Goal: Feedback & Contribution: Contribute content

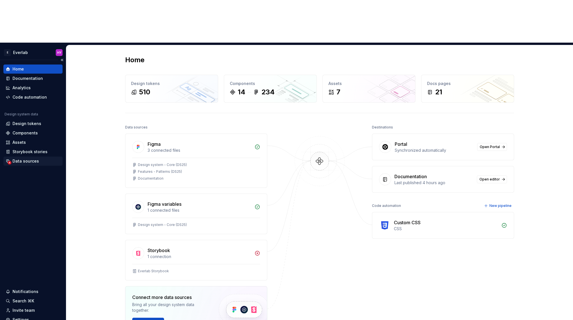
click at [26, 159] on div "Data sources" at bounding box center [26, 162] width 26 height 6
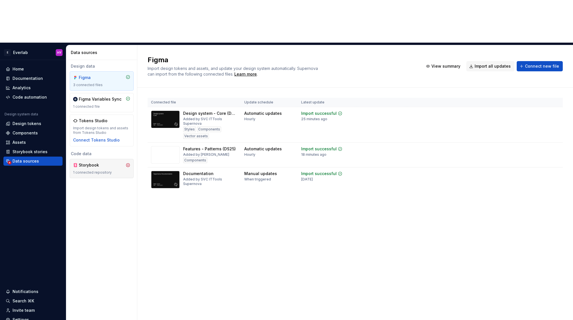
click at [89, 163] on div "Storybook 1 connected repository" at bounding box center [101, 169] width 57 height 13
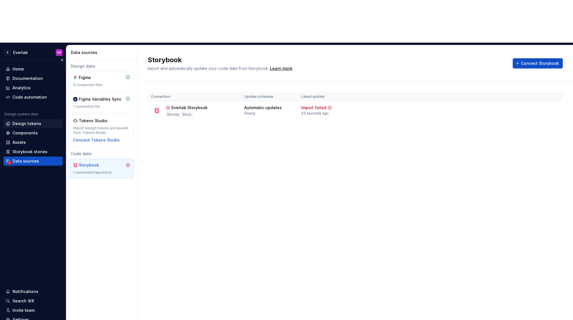
click at [36, 121] on div "Design tokens" at bounding box center [27, 124] width 29 height 6
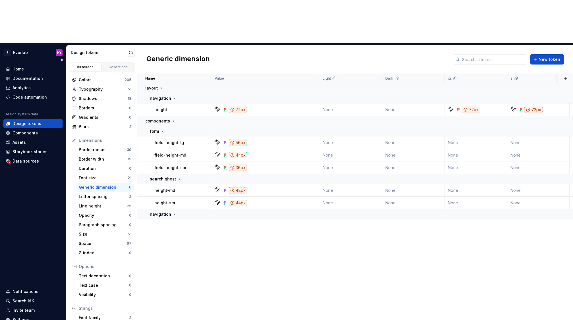
click at [40, 65] on div "Home Documentation Analytics Code automation Design system data Design tokens C…" at bounding box center [32, 115] width 59 height 101
click at [41, 93] on div "Code automation" at bounding box center [32, 97] width 59 height 9
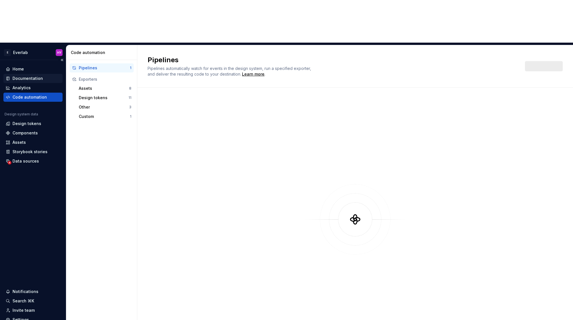
click at [39, 76] on div "Documentation" at bounding box center [28, 79] width 30 height 6
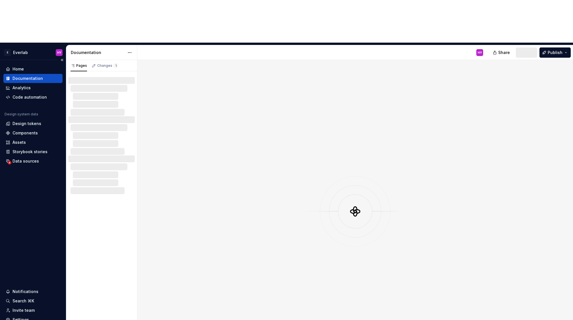
click at [36, 76] on div "Documentation" at bounding box center [28, 79] width 30 height 6
click at [32, 119] on div "Design tokens" at bounding box center [32, 123] width 59 height 9
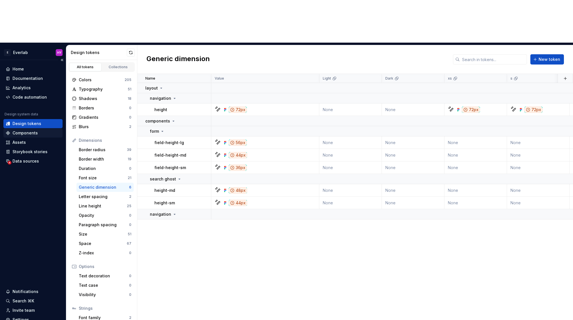
click at [29, 130] on div "Components" at bounding box center [25, 133] width 25 height 6
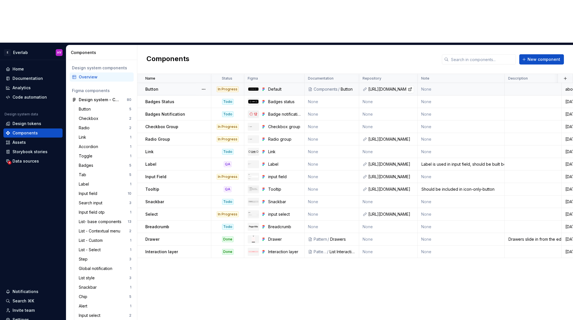
click at [390, 87] on div "https://github.com/everlab-au/ev-admin/blob/staging/packages/frontend/atoms/src…" at bounding box center [392, 90] width 46 height 6
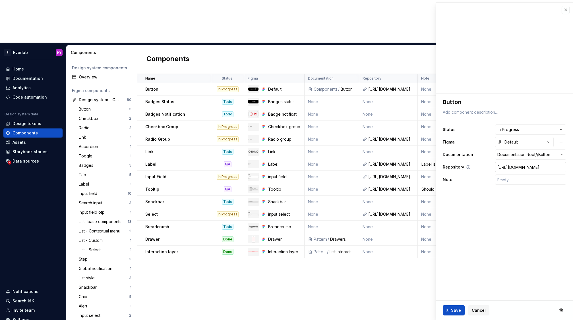
click at [529, 167] on input "https://github.com/everlab-au/ev-admin/blob/staging/packages/frontend/atoms/src…" at bounding box center [530, 167] width 71 height 10
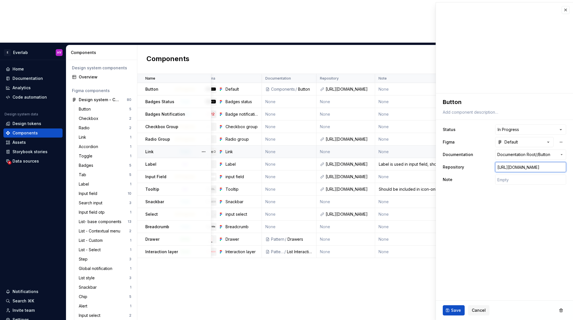
scroll to position [0, 43]
click at [524, 169] on input "https://github.com/everlab-au/ev-admin/blob/staging/packages/frontend/atoms/src…" at bounding box center [530, 167] width 71 height 10
type textarea "*"
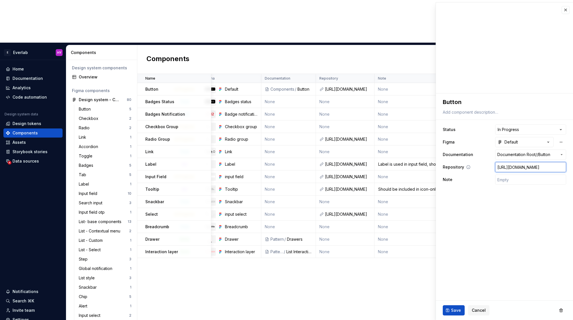
click at [527, 169] on input "https://github.com/everlab-au/ev-admin/blob/staging/packages/frontend/atoms/src…" at bounding box center [530, 167] width 71 height 10
type textarea "*"
click at [321, 108] on td "None" at bounding box center [345, 114] width 59 height 13
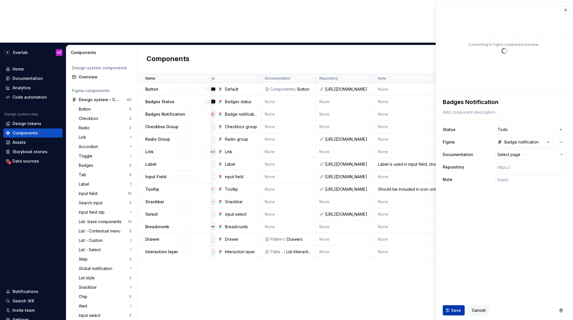
click at [447, 315] on button "Save" at bounding box center [454, 311] width 22 height 10
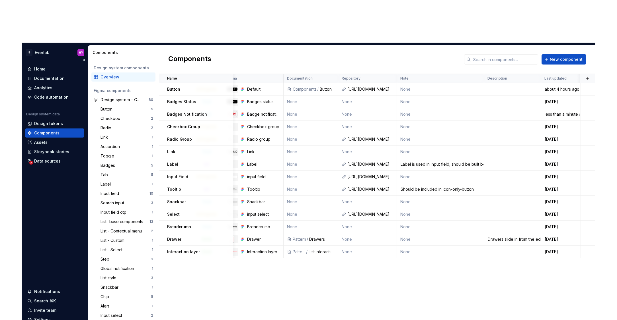
scroll to position [3, 0]
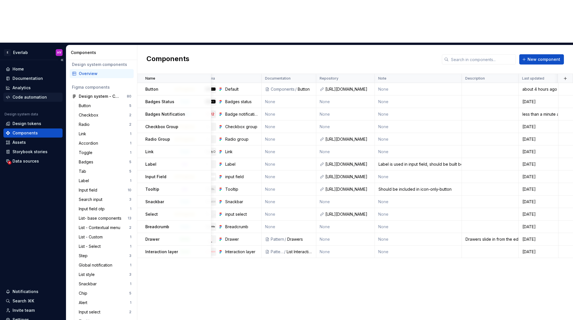
click at [44, 94] on div "Code automation" at bounding box center [30, 97] width 34 height 6
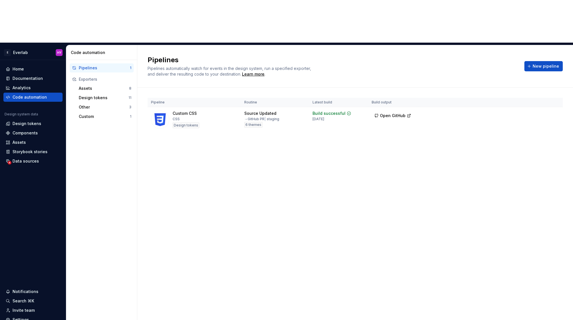
click at [279, 102] on div "Pipeline Routine Latest build Build output Custom CSS CSS Design tokens Source …" at bounding box center [356, 121] width 416 height 66
click at [38, 76] on div "Documentation" at bounding box center [28, 79] width 30 height 6
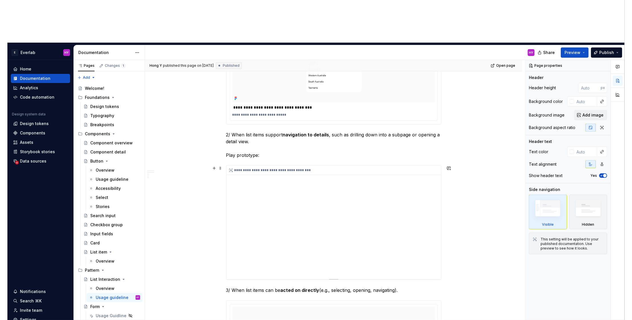
scroll to position [244, 0]
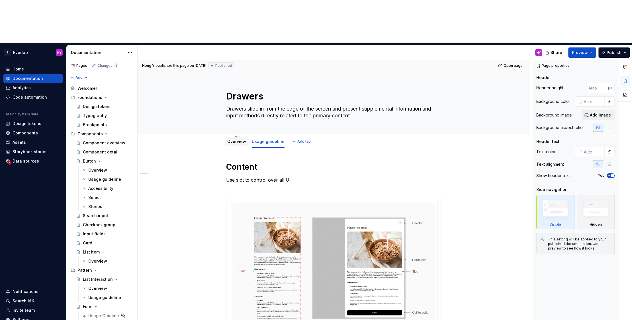
click at [233, 139] on link "Overview" at bounding box center [236, 141] width 19 height 5
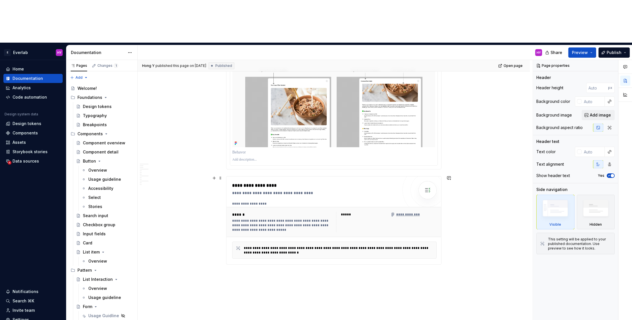
scroll to position [1008, 0]
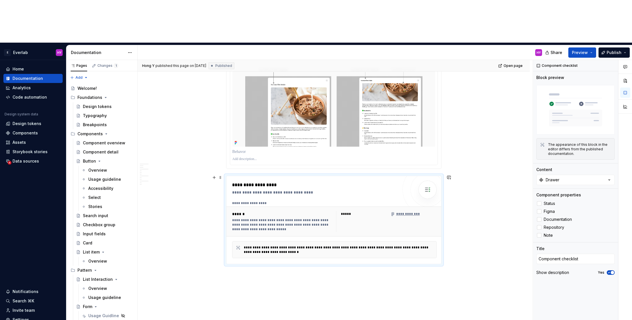
click at [408, 212] on div "**********" at bounding box center [404, 214] width 29 height 5
click at [538, 217] on div at bounding box center [538, 219] width 5 height 5
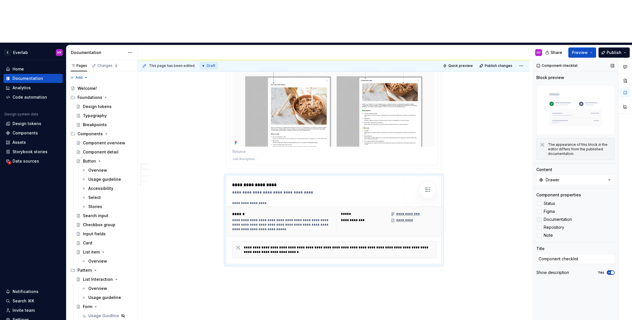
click at [539, 220] on icon at bounding box center [539, 220] width 0 height 0
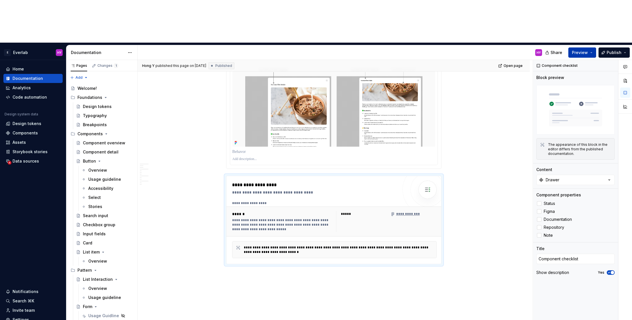
click at [573, 48] on button "Preview" at bounding box center [582, 53] width 28 height 10
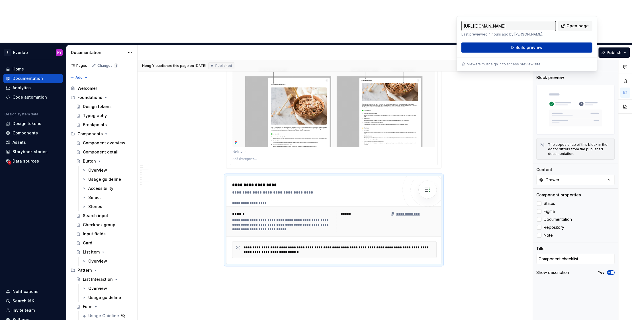
click at [536, 45] on span "Build preview" at bounding box center [528, 48] width 27 height 6
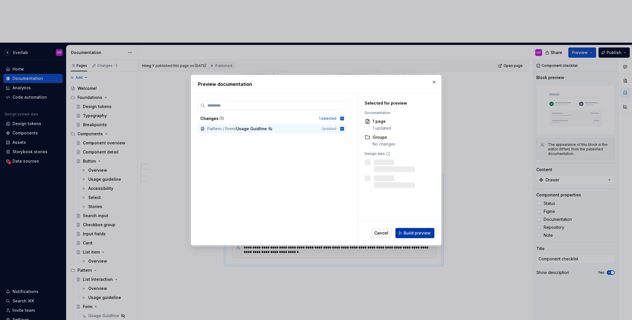
click at [422, 230] on button "Build preview" at bounding box center [414, 233] width 39 height 10
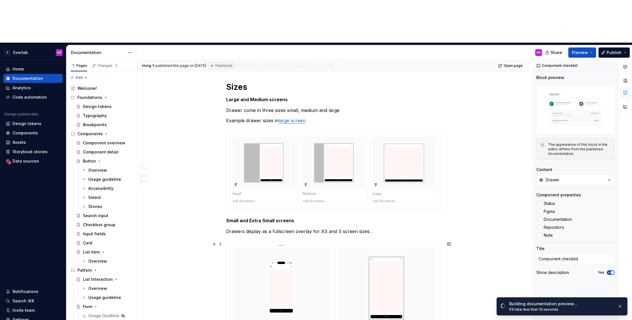
scroll to position [467, 0]
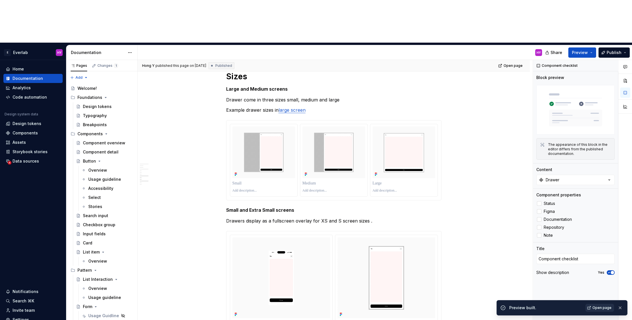
click at [573, 309] on span "Open page" at bounding box center [601, 308] width 19 height 5
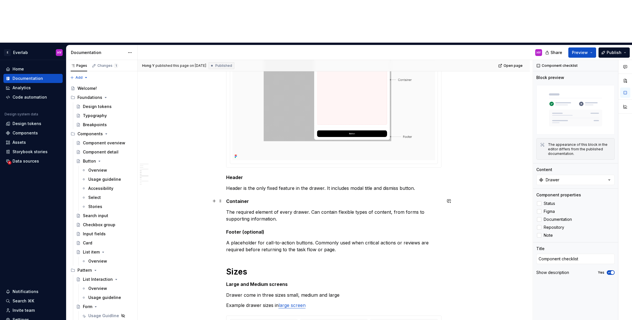
scroll to position [269, 0]
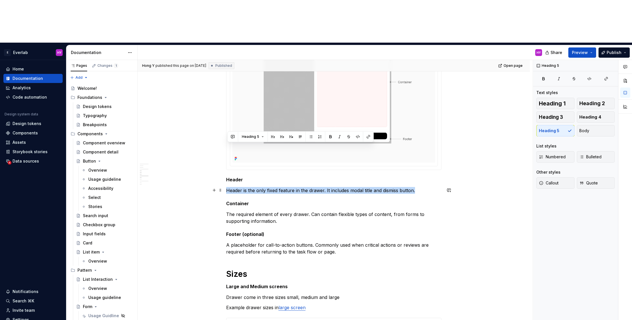
drag, startPoint x: 419, startPoint y: 148, endPoint x: 208, endPoint y: 147, distance: 210.9
click at [261, 137] on button "Heading 5" at bounding box center [252, 137] width 27 height 8
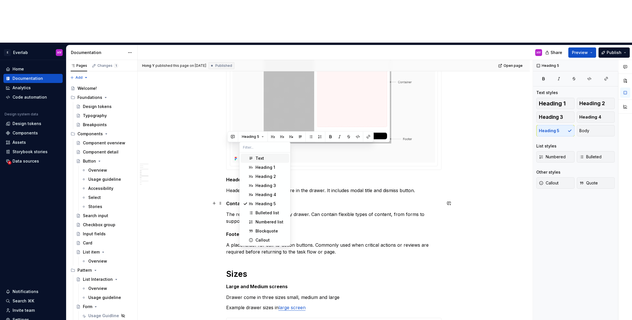
click at [264, 157] on div "Text" at bounding box center [270, 159] width 31 height 6
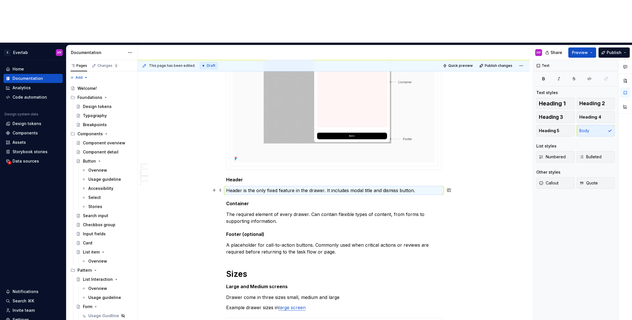
click at [339, 187] on p "Header is the only fixed feature in the drawer. It includes modal title and dis…" at bounding box center [333, 190] width 215 height 7
click at [340, 187] on p "Header is the only fixed feature in the drawer. It includes modal title and dis…" at bounding box center [333, 190] width 215 height 7
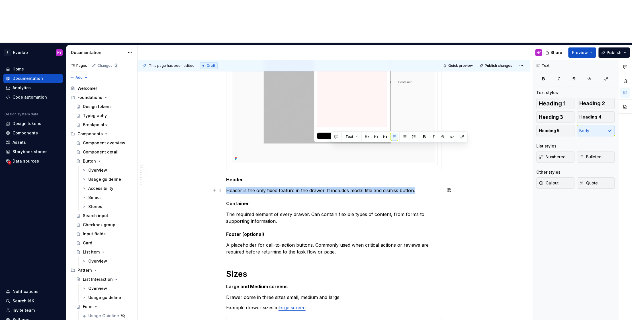
click at [340, 187] on p "Header is the only fixed feature in the drawer. It includes modal title and dis…" at bounding box center [333, 190] width 215 height 7
click at [252, 137] on button "Text" at bounding box center [247, 137] width 17 height 8
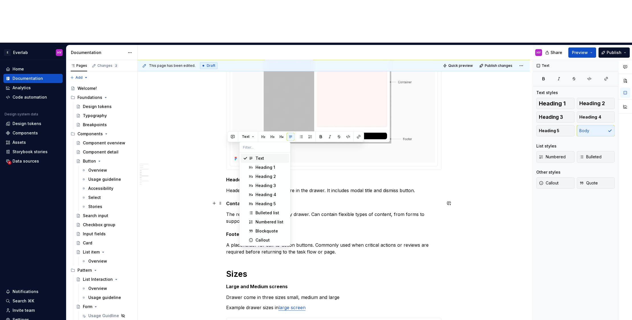
click at [263, 158] on div "Text" at bounding box center [270, 159] width 31 height 6
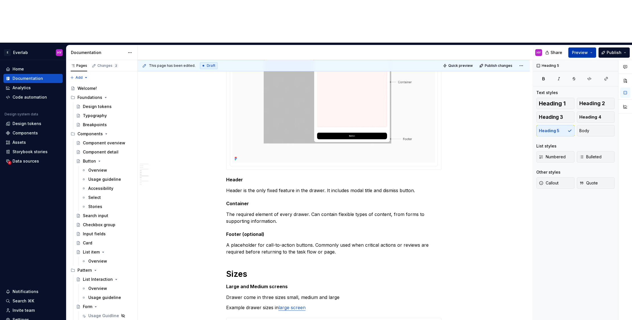
click at [573, 50] on span "Preview" at bounding box center [579, 53] width 16 height 6
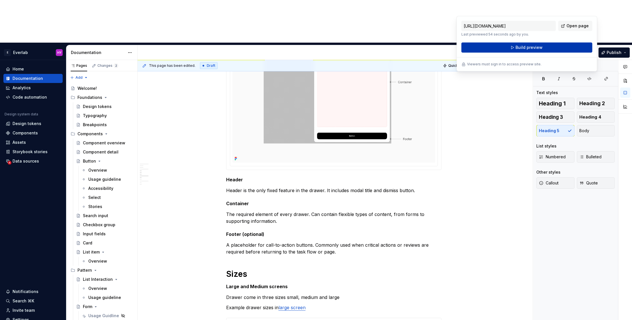
click at [521, 46] on span "Build preview" at bounding box center [528, 48] width 27 height 6
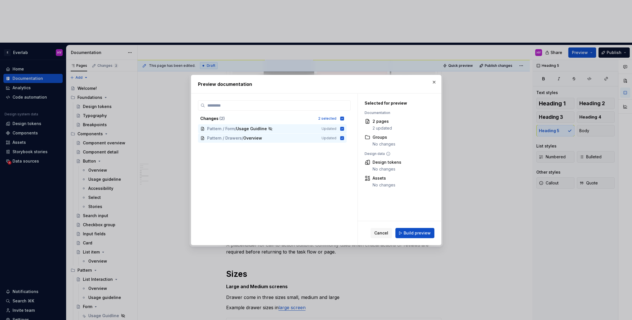
click at [420, 233] on span "Build preview" at bounding box center [416, 234] width 27 height 6
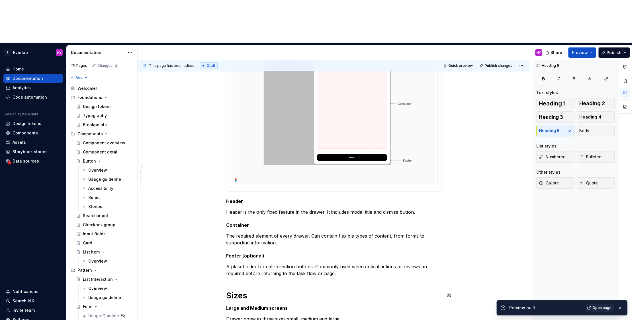
scroll to position [245, 0]
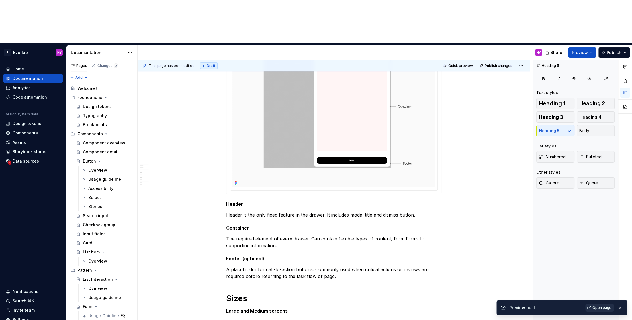
click at [573, 309] on span "Open page" at bounding box center [601, 308] width 19 height 5
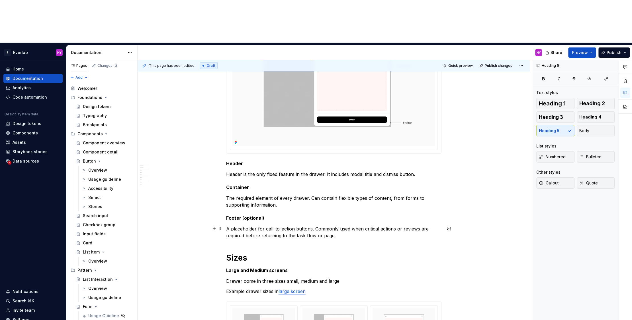
scroll to position [290, 0]
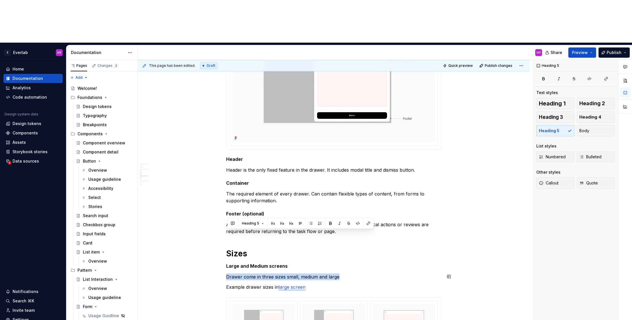
drag, startPoint x: 341, startPoint y: 233, endPoint x: 249, endPoint y: 228, distance: 92.1
click at [263, 222] on button "Heading 5" at bounding box center [252, 224] width 27 height 8
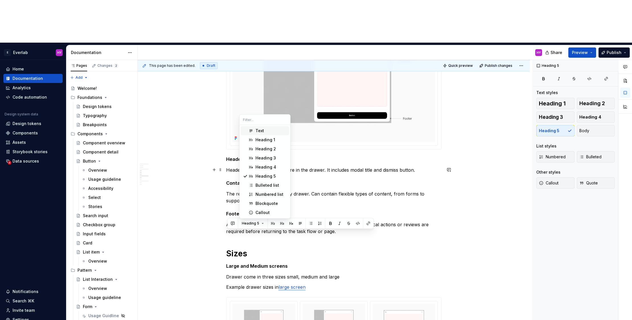
click at [257, 129] on div "Text" at bounding box center [259, 131] width 9 height 6
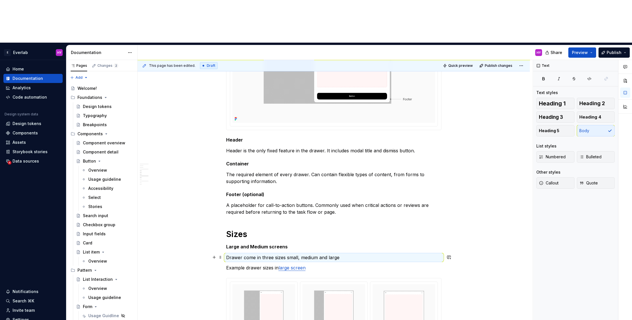
scroll to position [310, 0]
click at [573, 50] on span "Preview" at bounding box center [579, 53] width 16 height 6
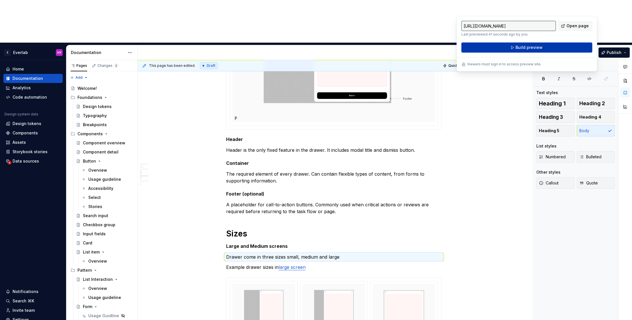
click at [542, 51] on button "Build preview" at bounding box center [526, 47] width 131 height 10
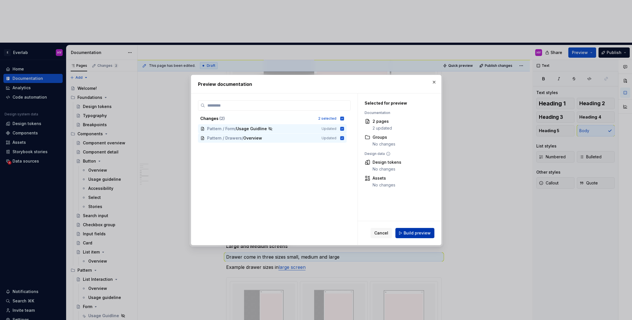
click at [418, 230] on button "Build preview" at bounding box center [414, 233] width 39 height 10
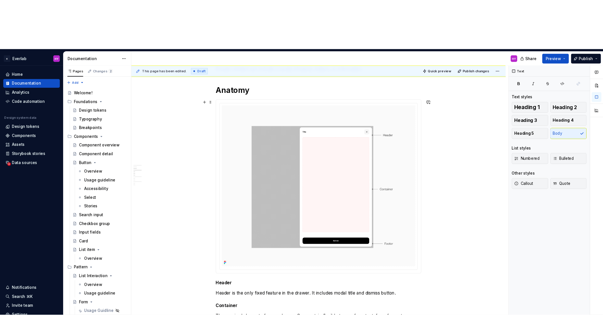
scroll to position [153, 0]
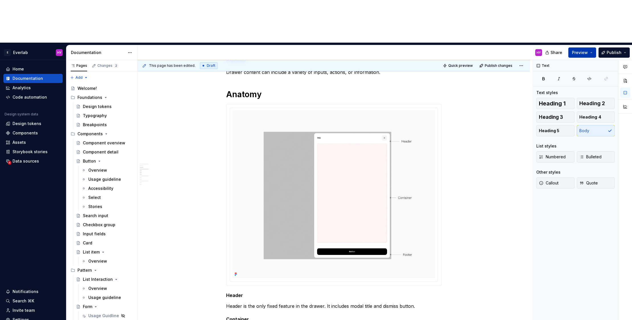
click at [573, 50] on span "Preview" at bounding box center [579, 53] width 16 height 6
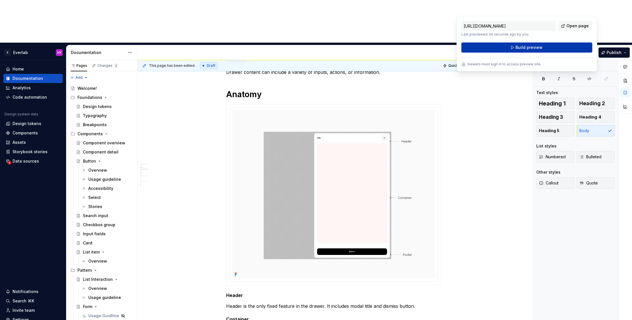
click at [547, 47] on button "Build preview" at bounding box center [526, 47] width 131 height 10
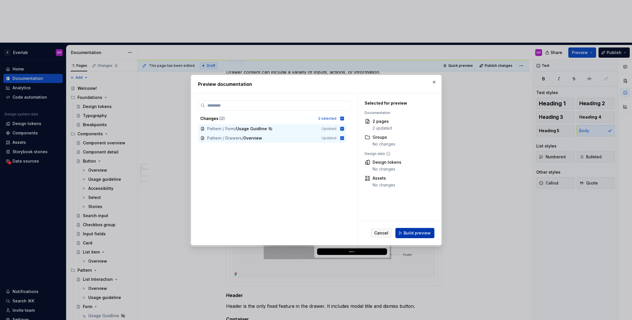
click at [422, 238] on button "Build preview" at bounding box center [414, 233] width 39 height 10
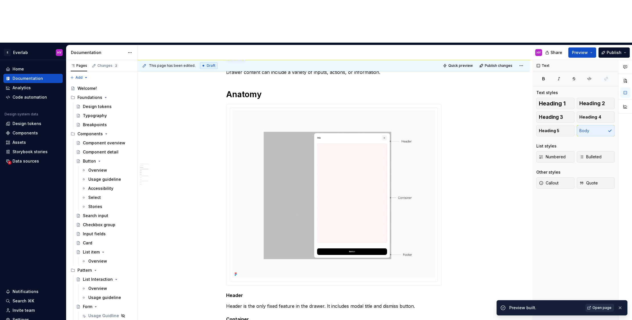
click at [573, 307] on span "Open page" at bounding box center [601, 308] width 19 height 5
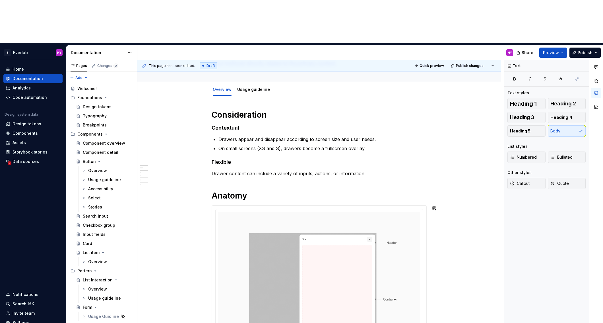
scroll to position [0, 0]
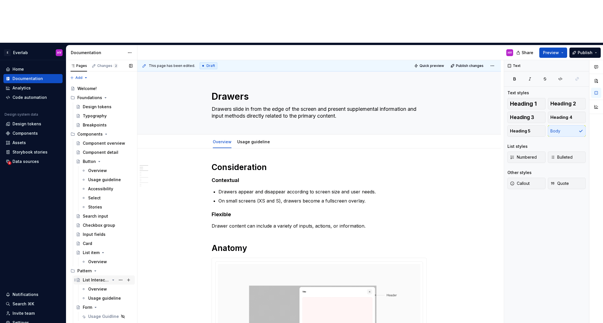
click at [102, 277] on div "List Interaction" at bounding box center [96, 280] width 27 height 6
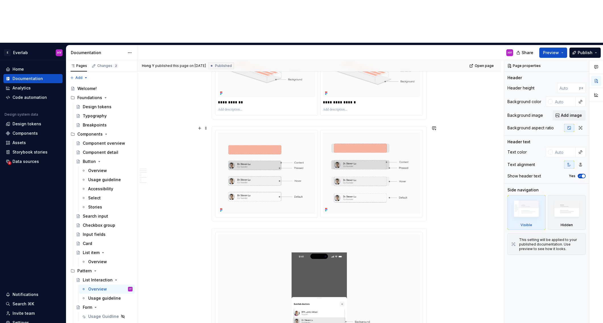
scroll to position [497, 0]
click at [268, 86] on html "E Everlab HY Home Documentation Analytics Code automation Design system data De…" at bounding box center [301, 161] width 603 height 323
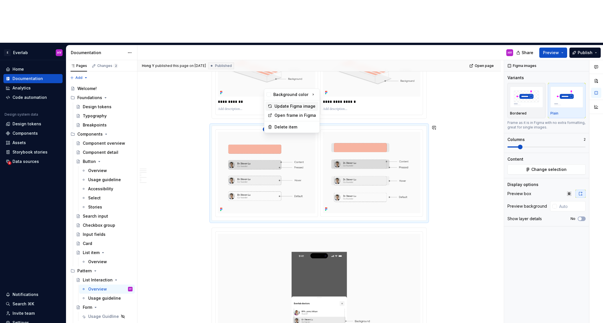
click at [289, 107] on div "Update Figma image" at bounding box center [296, 106] width 42 height 6
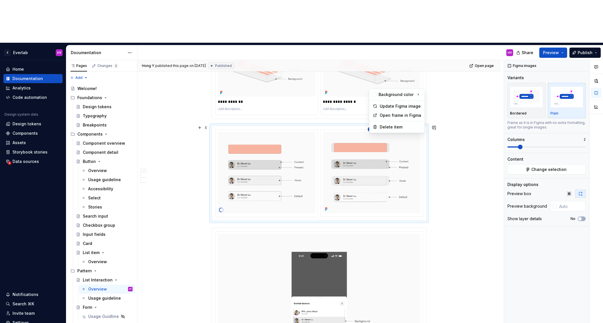
click at [373, 86] on html "E Everlab HY Home Documentation Analytics Code automation Design system data De…" at bounding box center [301, 161] width 603 height 323
click at [385, 106] on div "Update Figma image" at bounding box center [401, 106] width 42 height 6
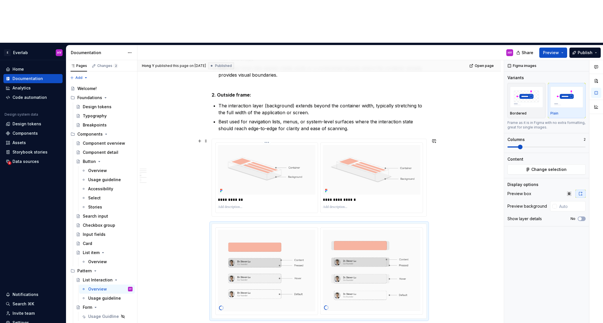
scroll to position [394, 0]
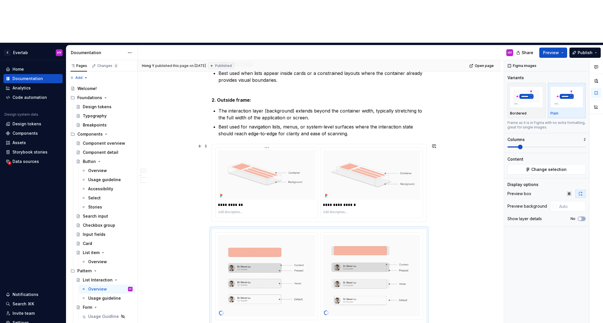
click at [270, 105] on html "E Everlab HY Home Documentation Analytics Code automation Design system data De…" at bounding box center [301, 161] width 603 height 323
click at [293, 126] on div "Update Figma image" at bounding box center [296, 125] width 42 height 6
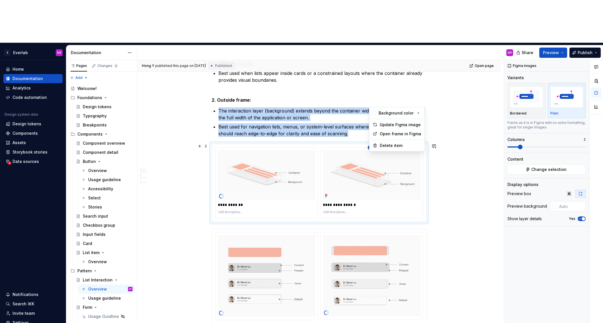
click at [372, 104] on html "E Everlab HY Home Documentation Analytics Code automation Design system data De…" at bounding box center [301, 161] width 603 height 323
click at [383, 126] on div "Update Figma image" at bounding box center [401, 125] width 42 height 6
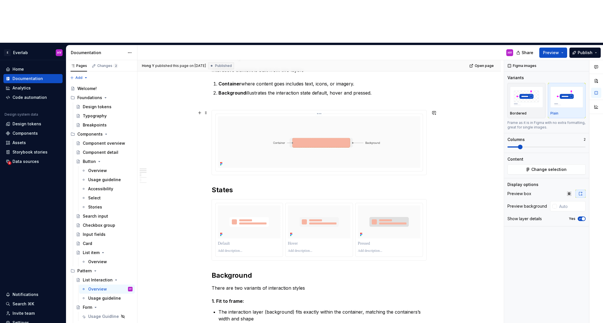
scroll to position [114, 0]
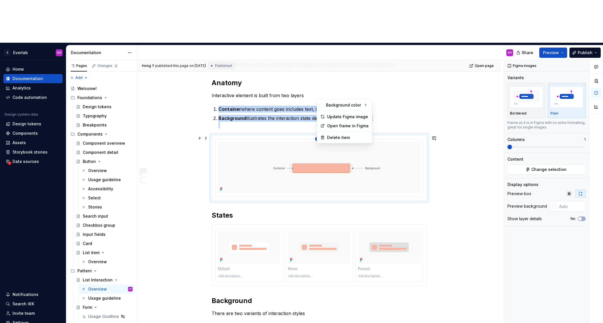
click at [320, 96] on html "E Everlab HY Home Documentation Analytics Code automation Design system data De…" at bounding box center [301, 161] width 603 height 323
click at [343, 117] on div "Update Figma image" at bounding box center [348, 117] width 42 height 6
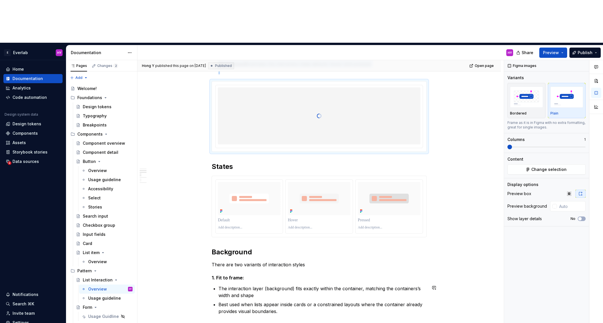
scroll to position [155, 0]
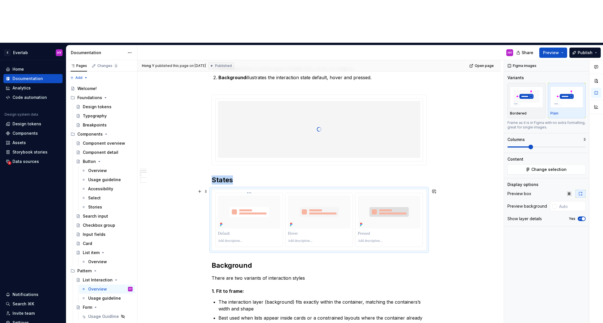
click at [254, 193] on div at bounding box center [249, 220] width 67 height 54
click at [250, 149] on html "E Everlab HY Home Documentation Analytics Code automation Design system data De…" at bounding box center [301, 161] width 603 height 323
drag, startPoint x: 265, startPoint y: 169, endPoint x: 269, endPoint y: 168, distance: 4.1
click at [265, 169] on div "Update Figma image" at bounding box center [278, 170] width 42 height 6
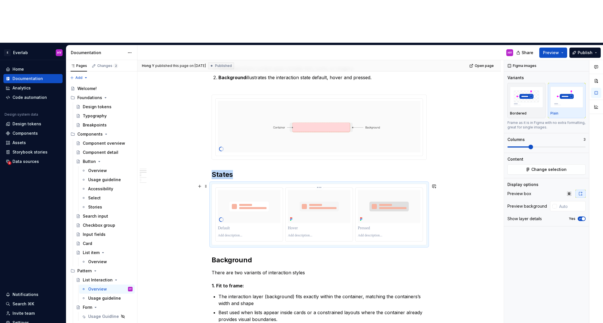
click at [320, 190] on img at bounding box center [319, 206] width 63 height 33
click at [319, 143] on html "E Everlab HY Home Documentation Analytics Code automation Design system data De…" at bounding box center [301, 161] width 603 height 323
click at [328, 163] on div "Update Figma image" at bounding box center [348, 165] width 42 height 6
click at [394, 144] on html "E Everlab HY Home Documentation Analytics Code automation Design system data De…" at bounding box center [301, 161] width 603 height 323
click at [394, 162] on div "Update Figma image" at bounding box center [414, 164] width 53 height 9
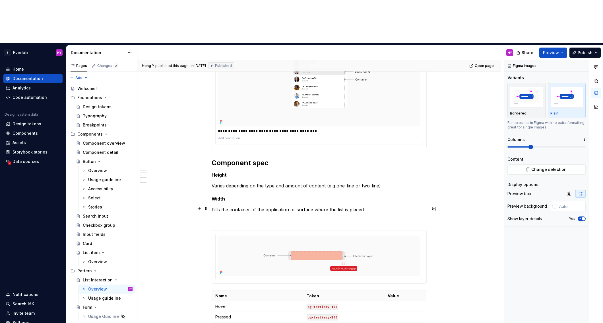
scroll to position [750, 0]
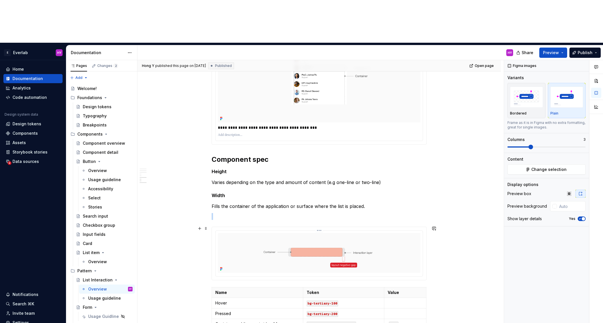
click at [321, 188] on html "E Everlab HY Home Documentation Analytics Code automation Design system data De…" at bounding box center [301, 161] width 603 height 323
click at [336, 207] on div "Update Figma image" at bounding box center [348, 207] width 42 height 6
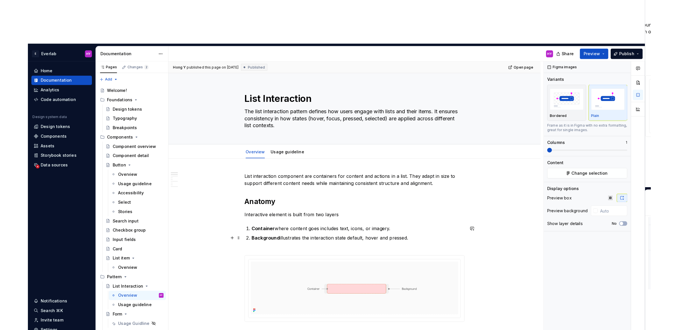
scroll to position [150, 0]
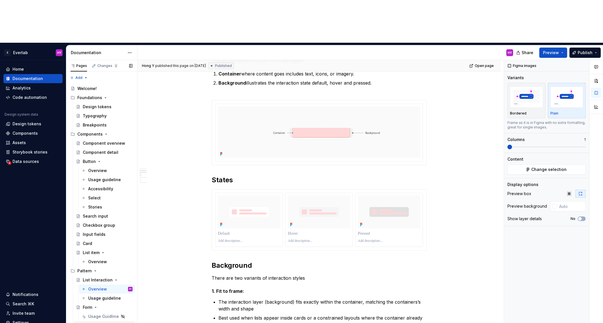
click at [90, 320] on div "Drawers" at bounding box center [91, 325] width 17 height 6
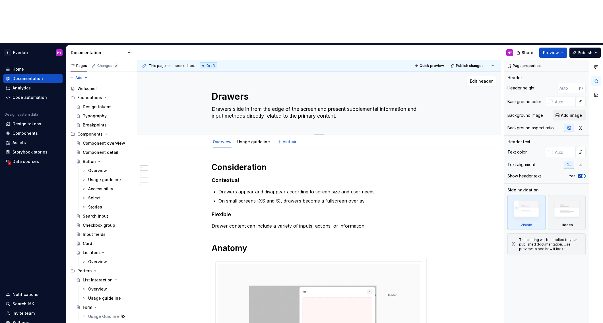
click at [299, 104] on textarea "Drawers slide in from the edge of the screen and present supplemental informati…" at bounding box center [318, 112] width 215 height 16
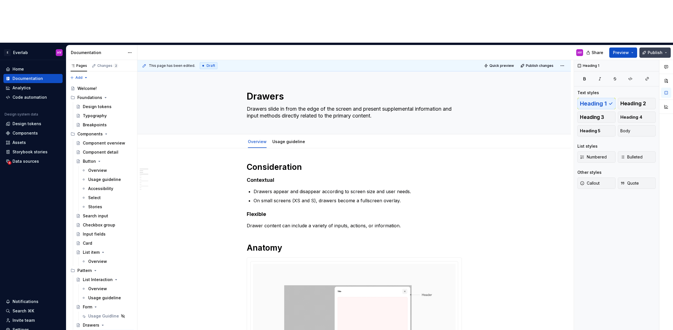
click at [573, 50] on span "Publish" at bounding box center [655, 53] width 15 height 6
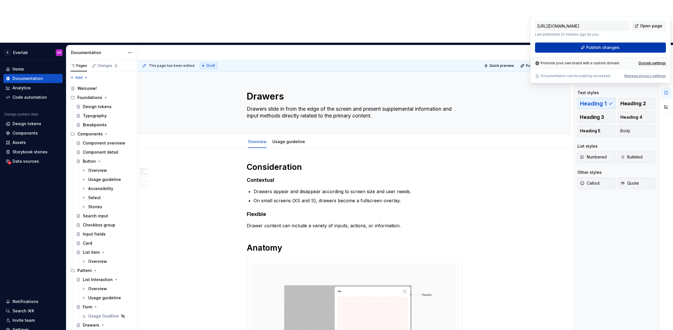
click at [573, 45] on span "Publish changes" at bounding box center [602, 48] width 33 height 6
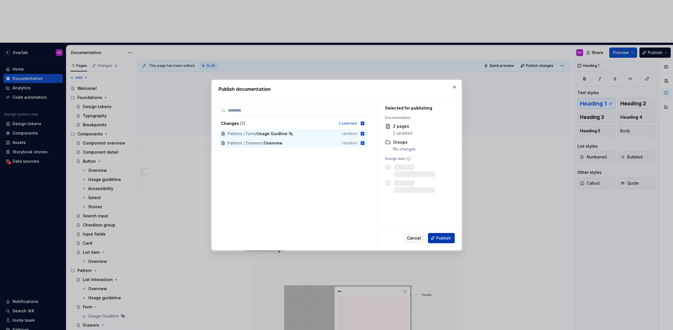
click at [449, 240] on span "Publish" at bounding box center [443, 238] width 15 height 6
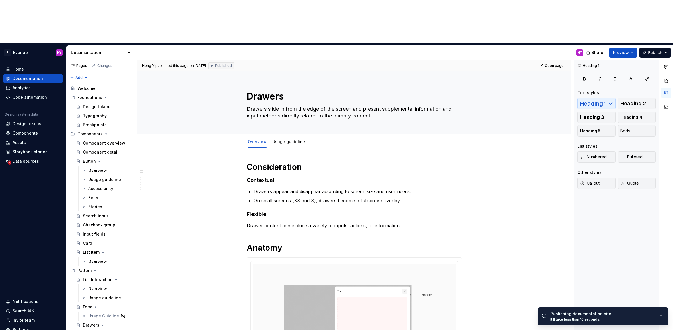
type textarea "*"
